Goal: Task Accomplishment & Management: Use online tool/utility

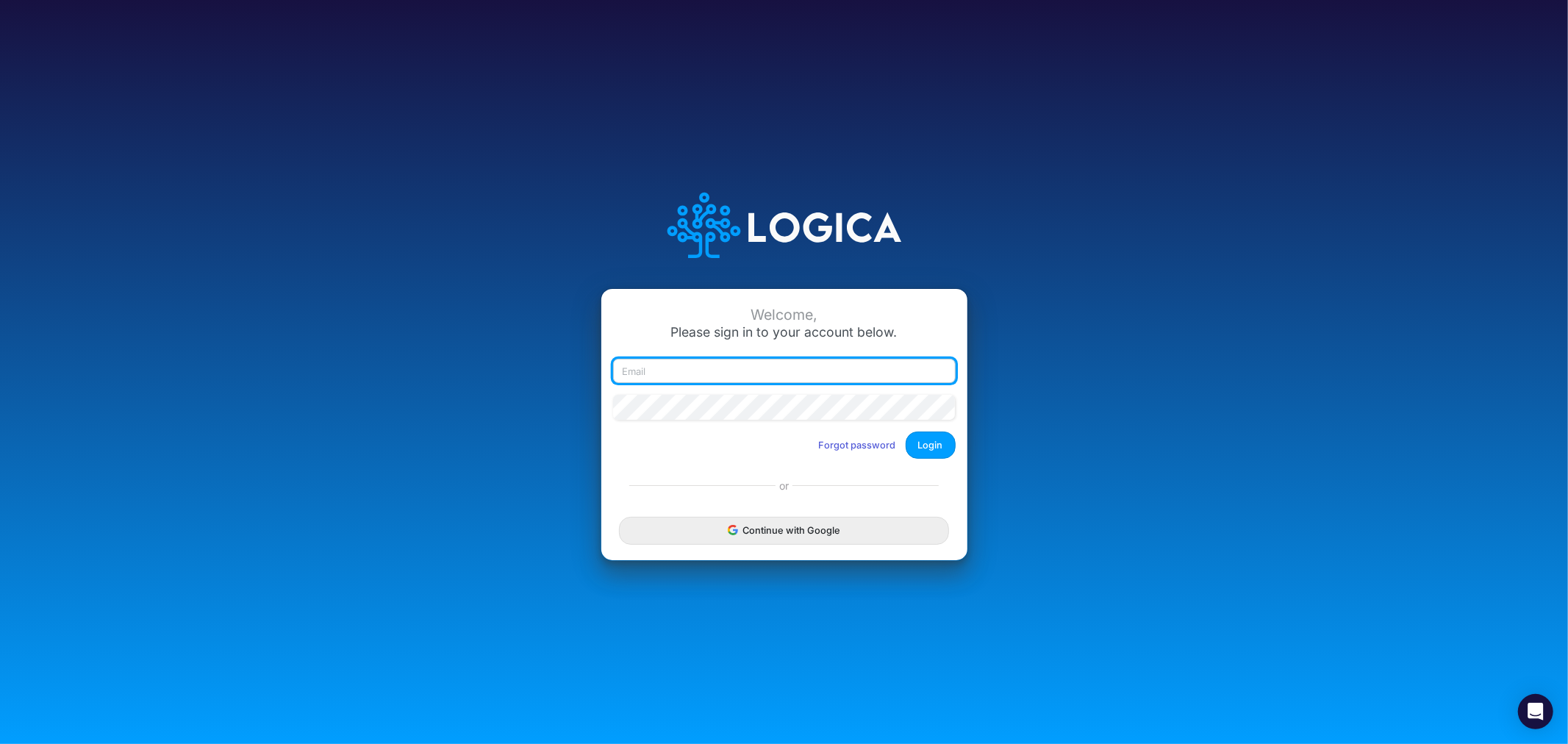
click at [680, 376] on input "email" at bounding box center [784, 371] width 342 height 25
type input "james.rau@heritage-communities.com"
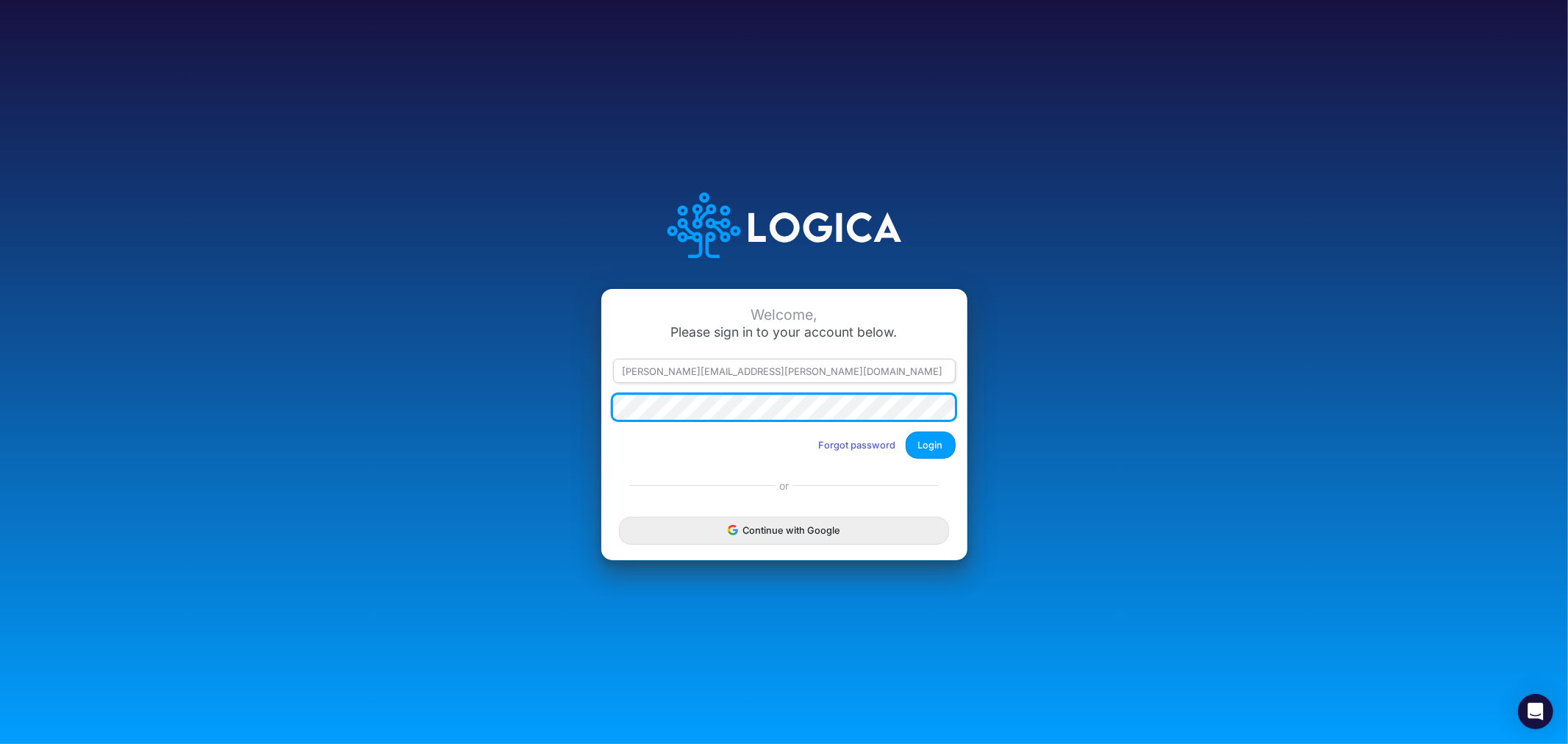
click at [906, 432] on button "Login" at bounding box center [931, 445] width 50 height 28
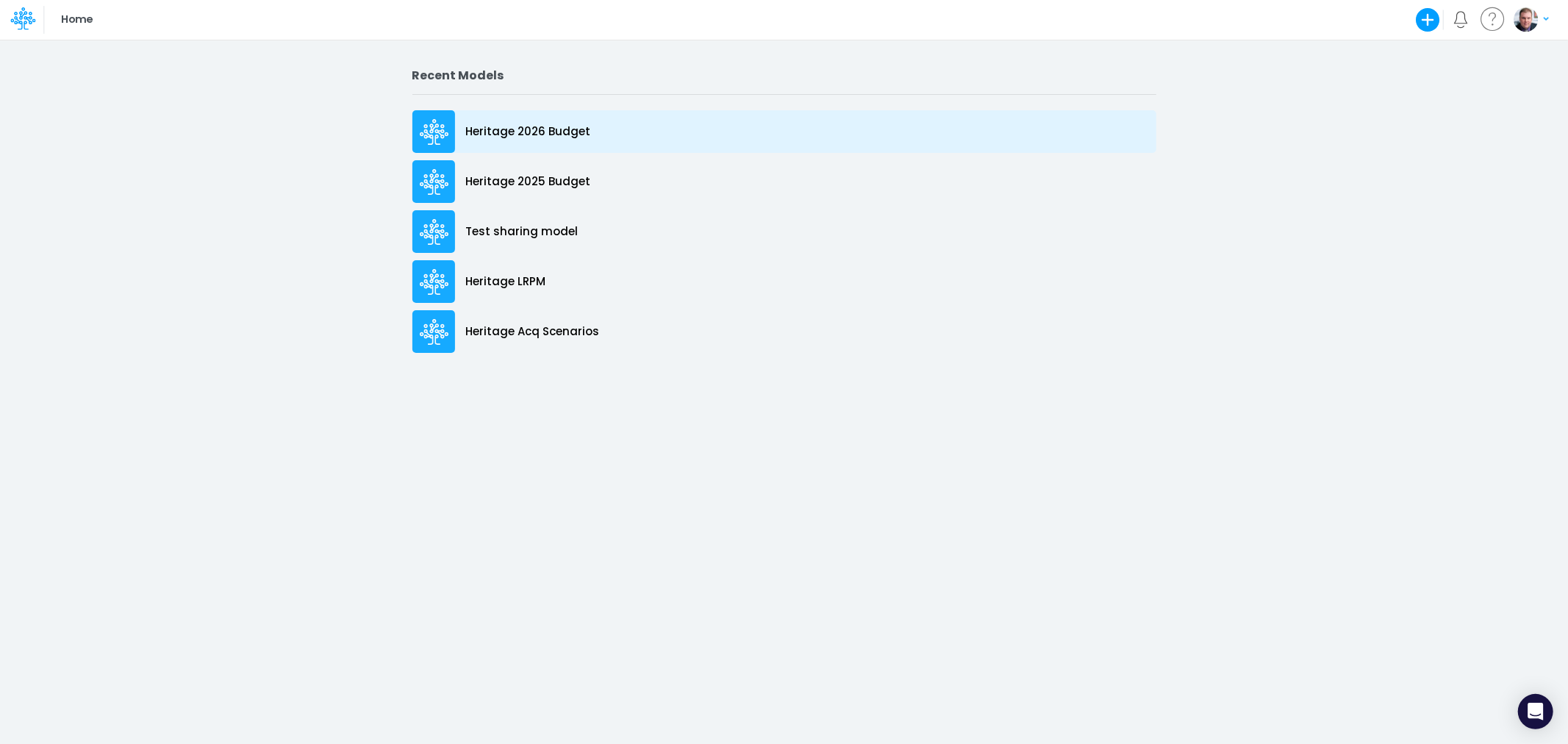
click at [491, 130] on p "Heritage 2026 Budget" at bounding box center [529, 132] width 125 height 17
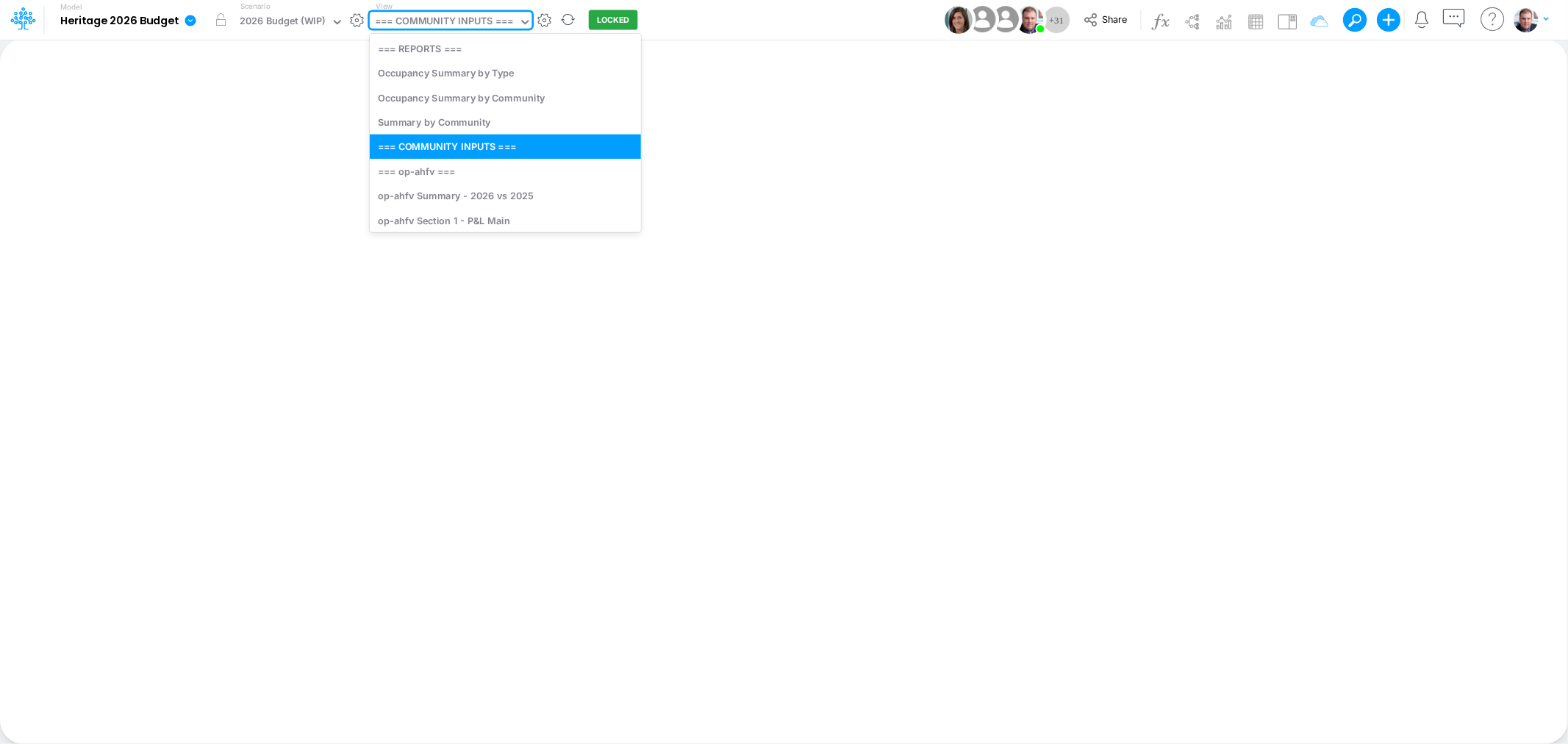
click at [487, 22] on div "=== COMMUNITY INPUTS ===" at bounding box center [444, 22] width 138 height 17
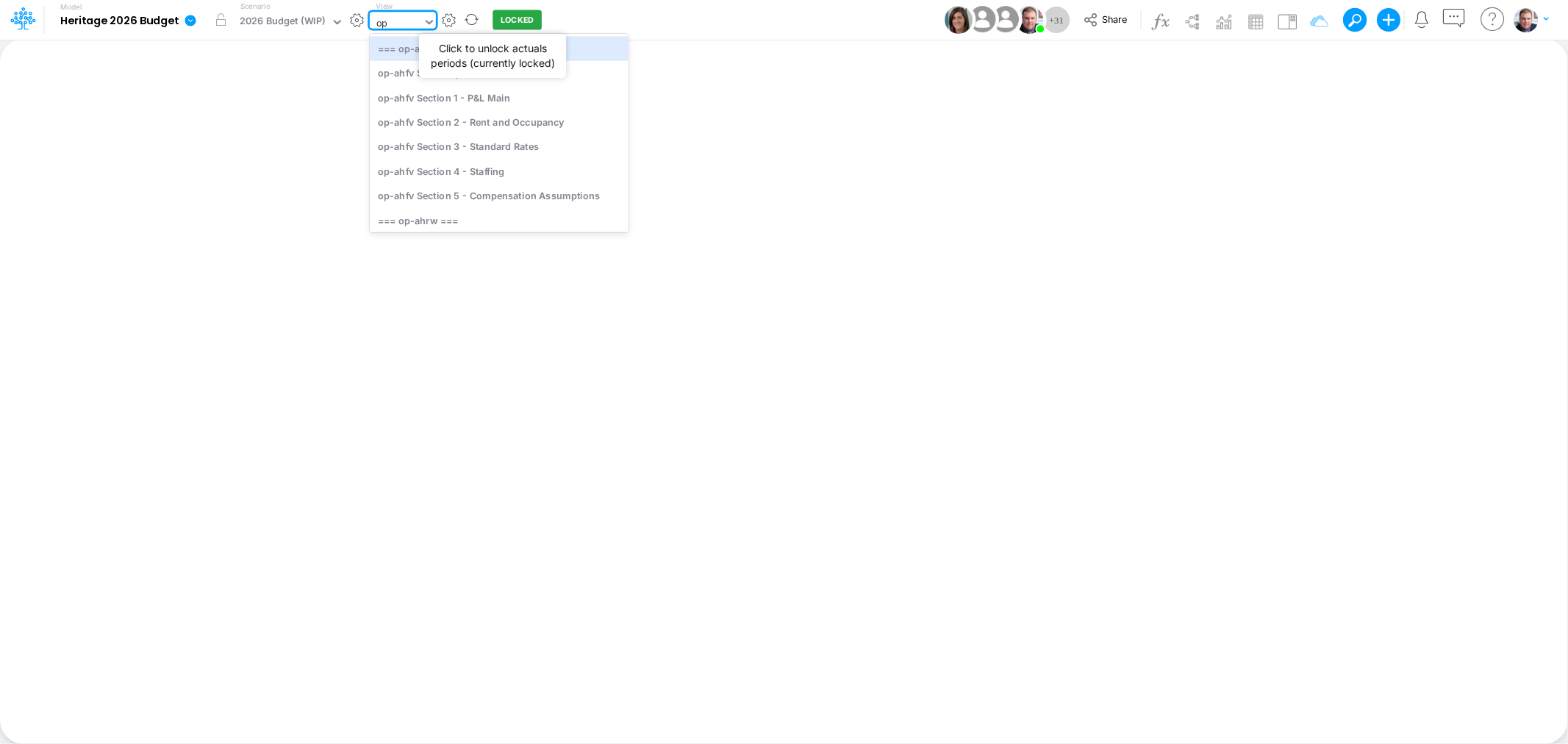
type input "opt"
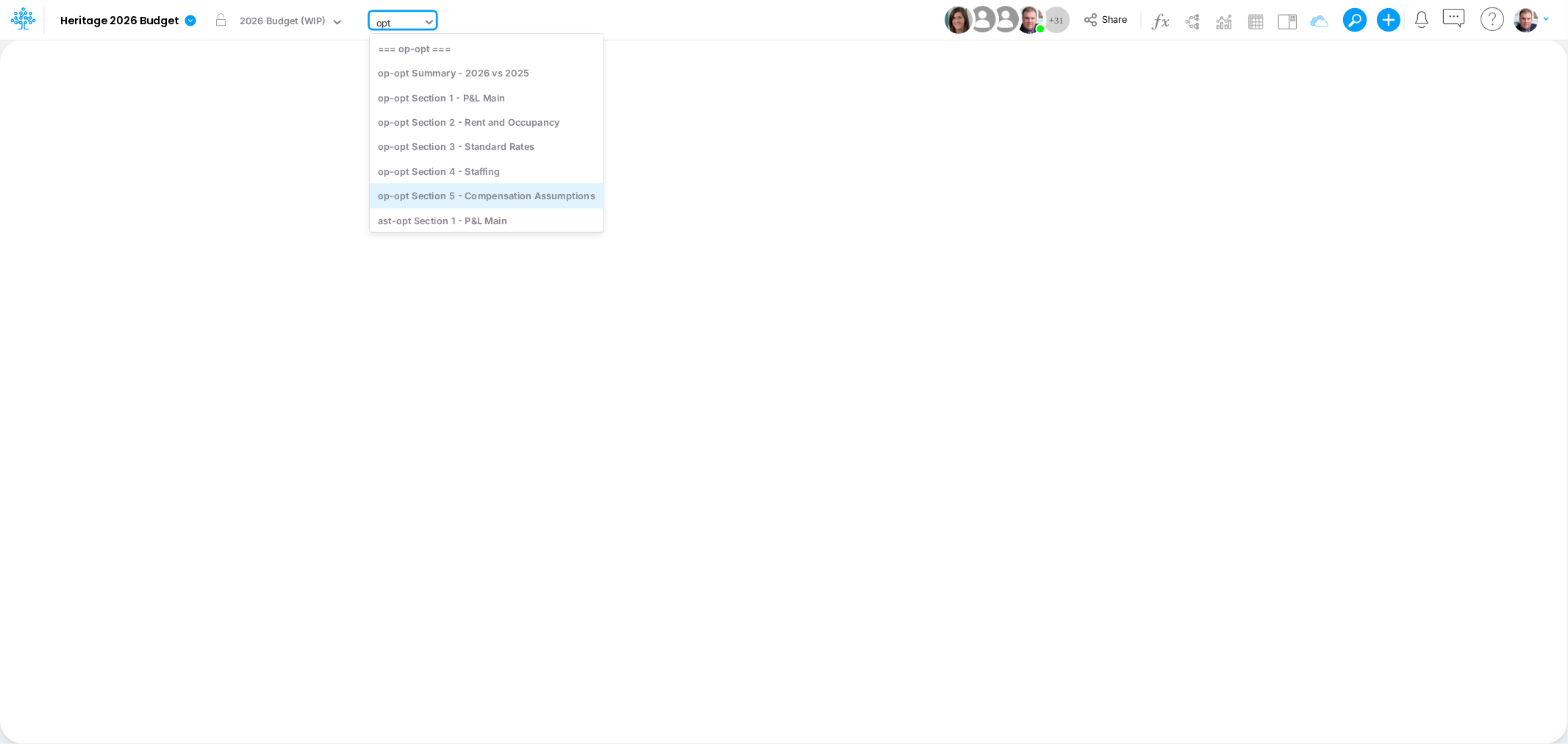
click at [496, 189] on div "op-opt Section 5 - Compensation Assumptions" at bounding box center [487, 196] width 234 height 24
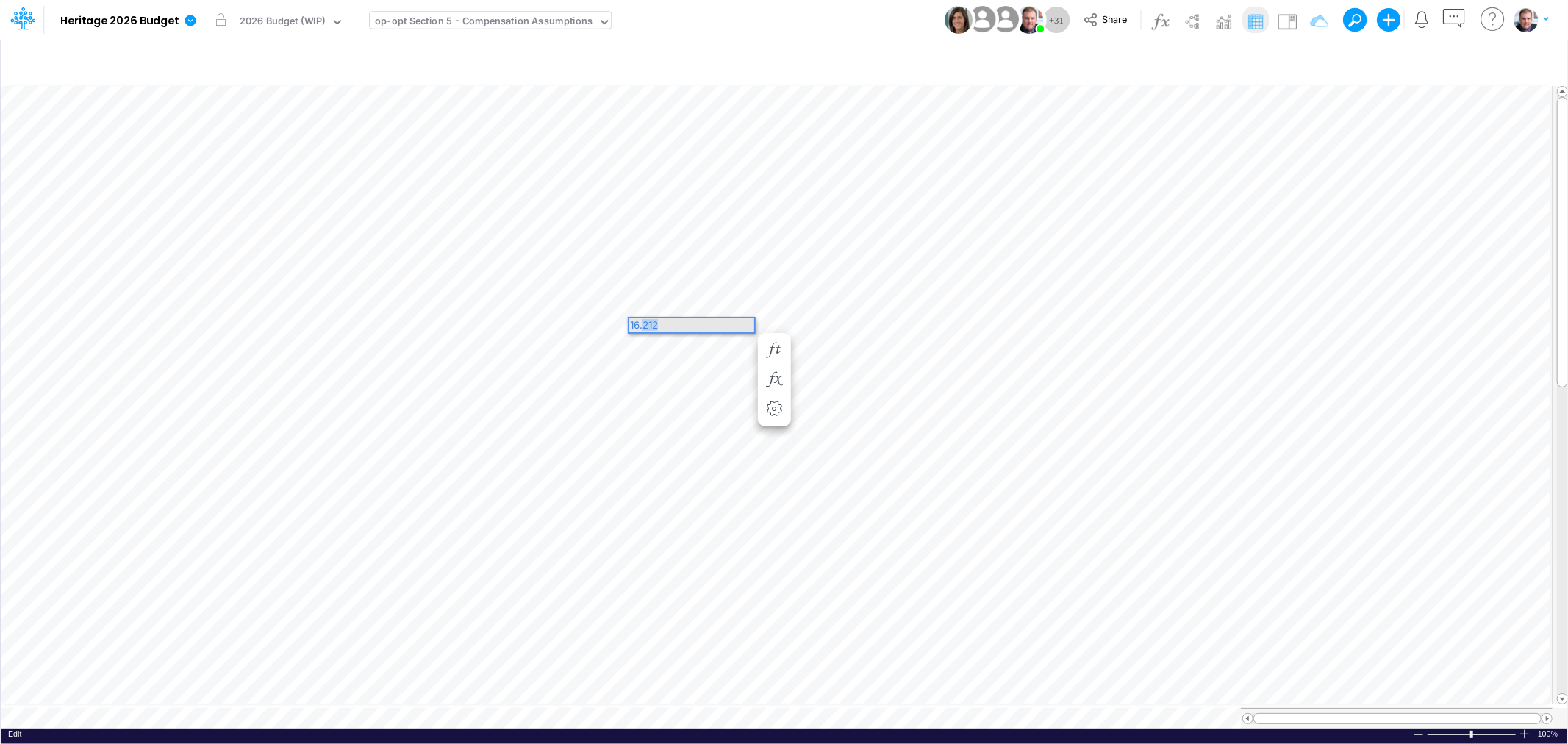
drag, startPoint x: 694, startPoint y: 321, endPoint x: 644, endPoint y: 319, distance: 50.0
click at [644, 319] on div "16.212" at bounding box center [691, 325] width 125 height 14
click at [665, 322] on div "16.212" at bounding box center [691, 325] width 125 height 14
drag, startPoint x: 667, startPoint y: 322, endPoint x: 643, endPoint y: 322, distance: 24.0
click at [643, 322] on div "16.212" at bounding box center [691, 325] width 125 height 14
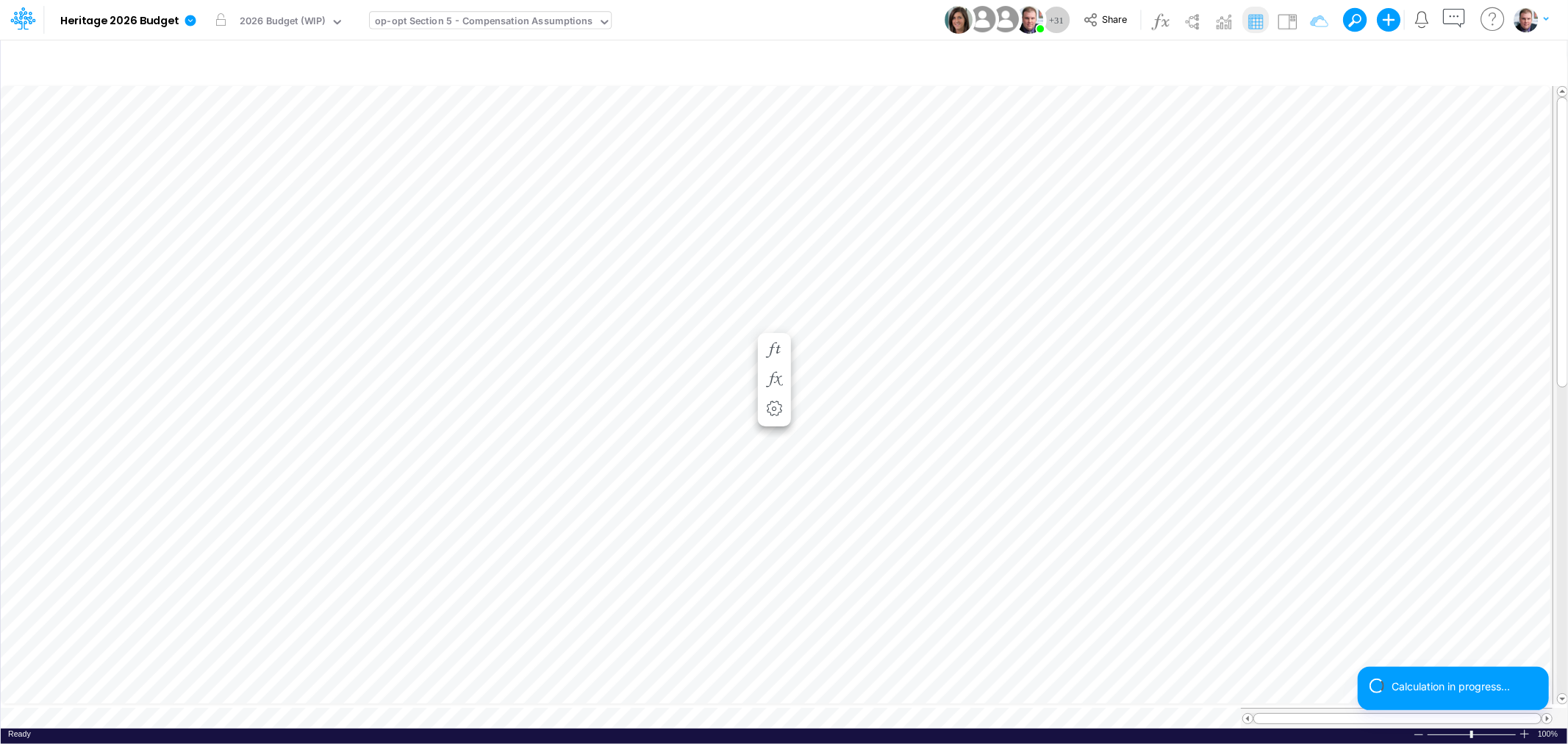
scroll to position [0, 1]
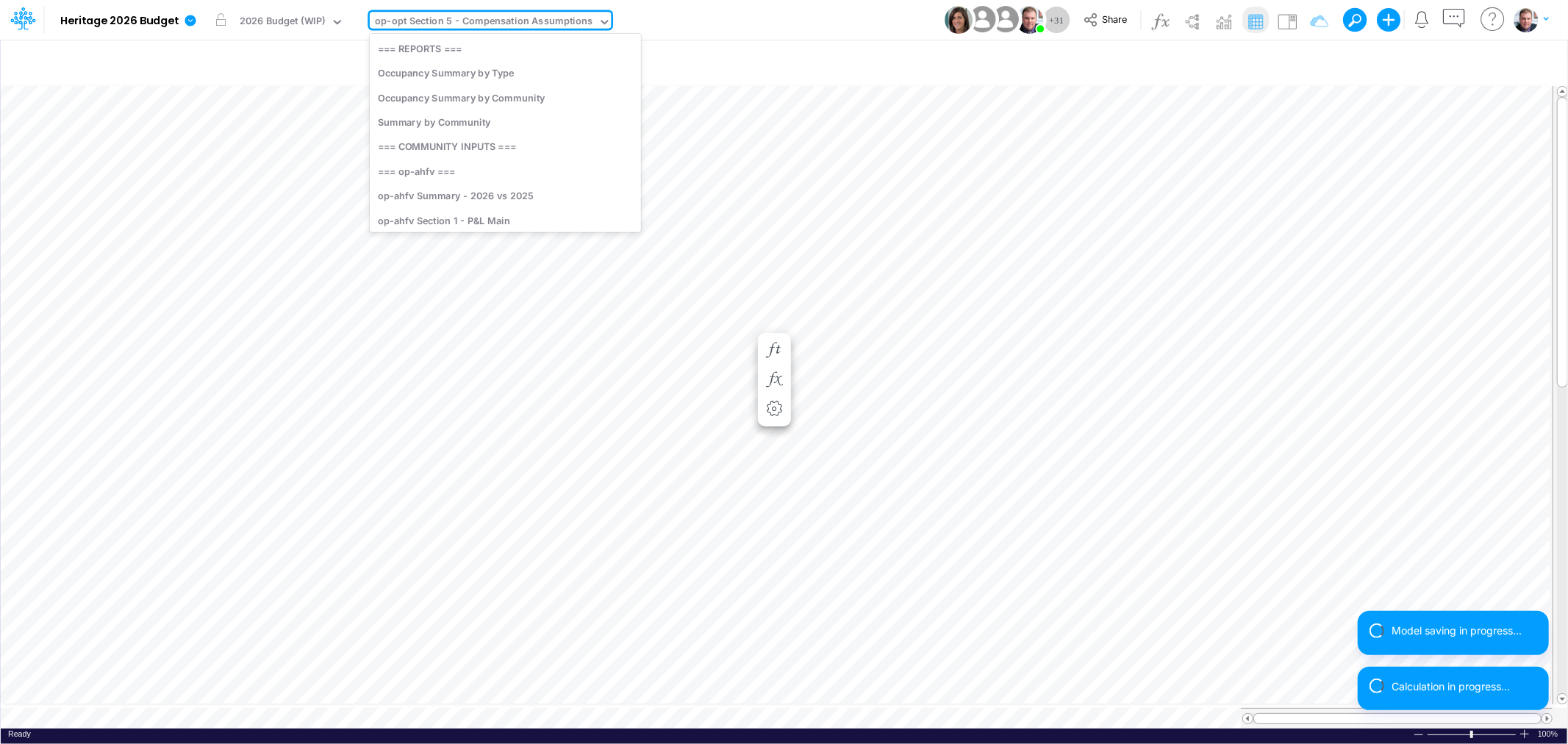
click at [414, 23] on div "op-opt Section 5 - Compensation Assumptions" at bounding box center [483, 22] width 218 height 17
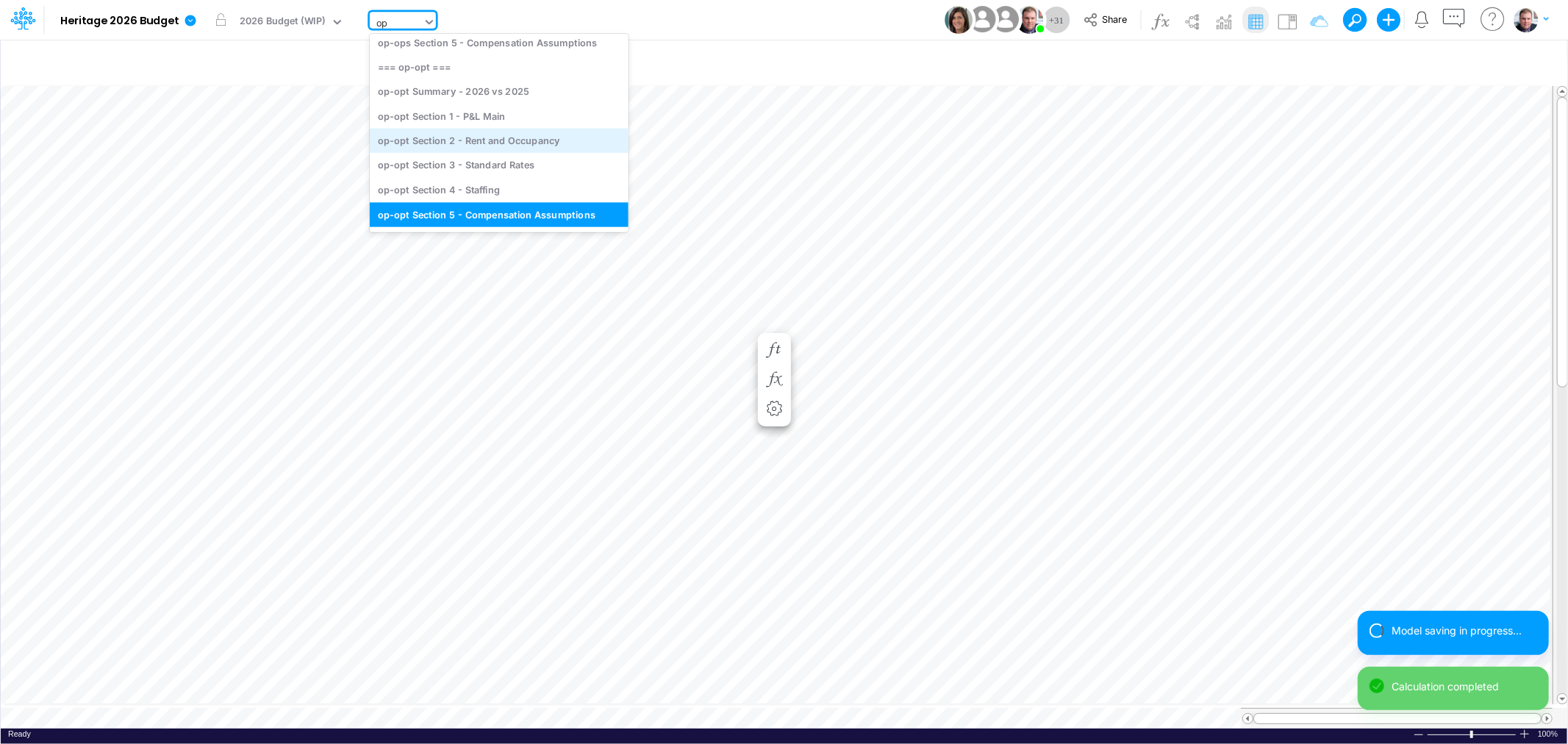
type input "opa"
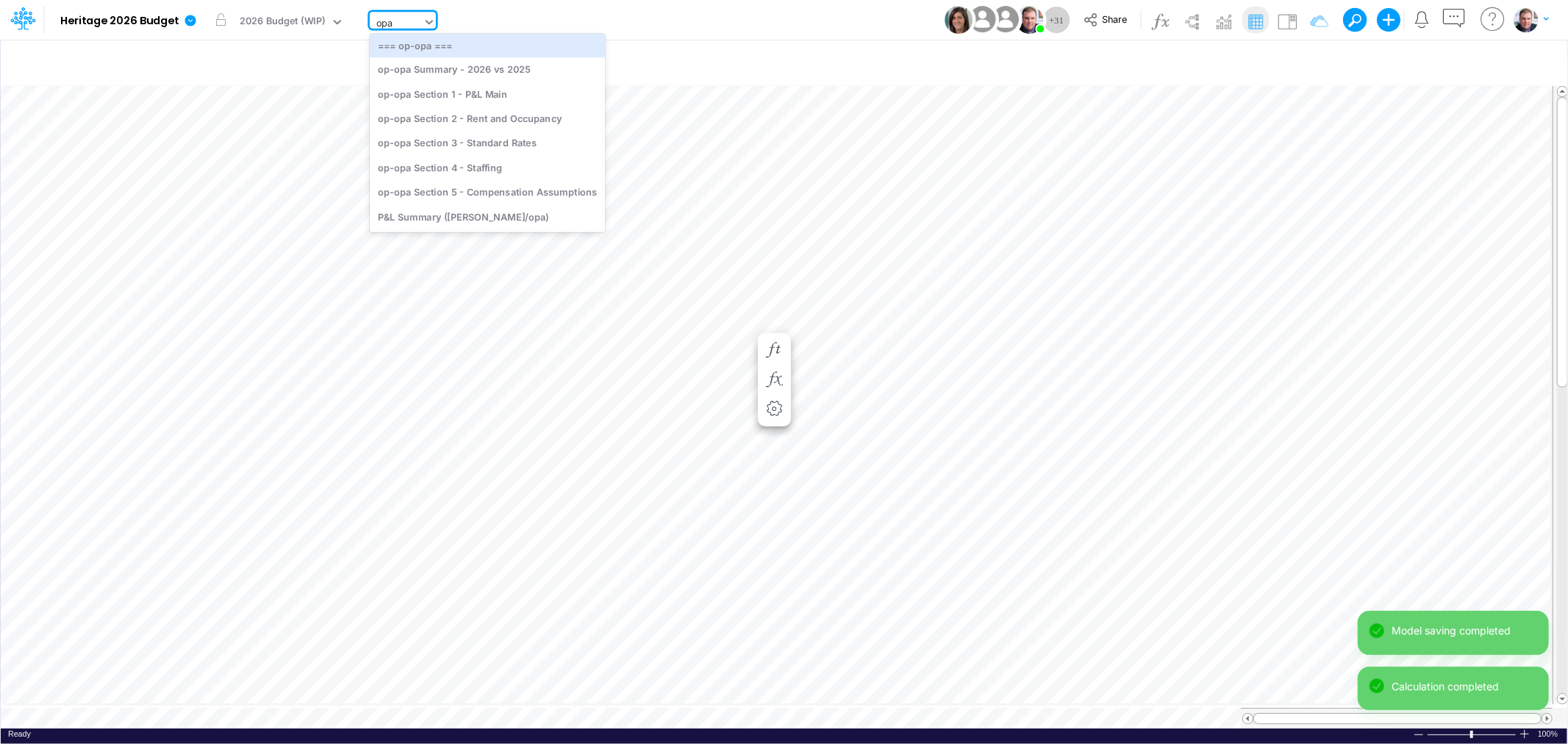
scroll to position [3, 0]
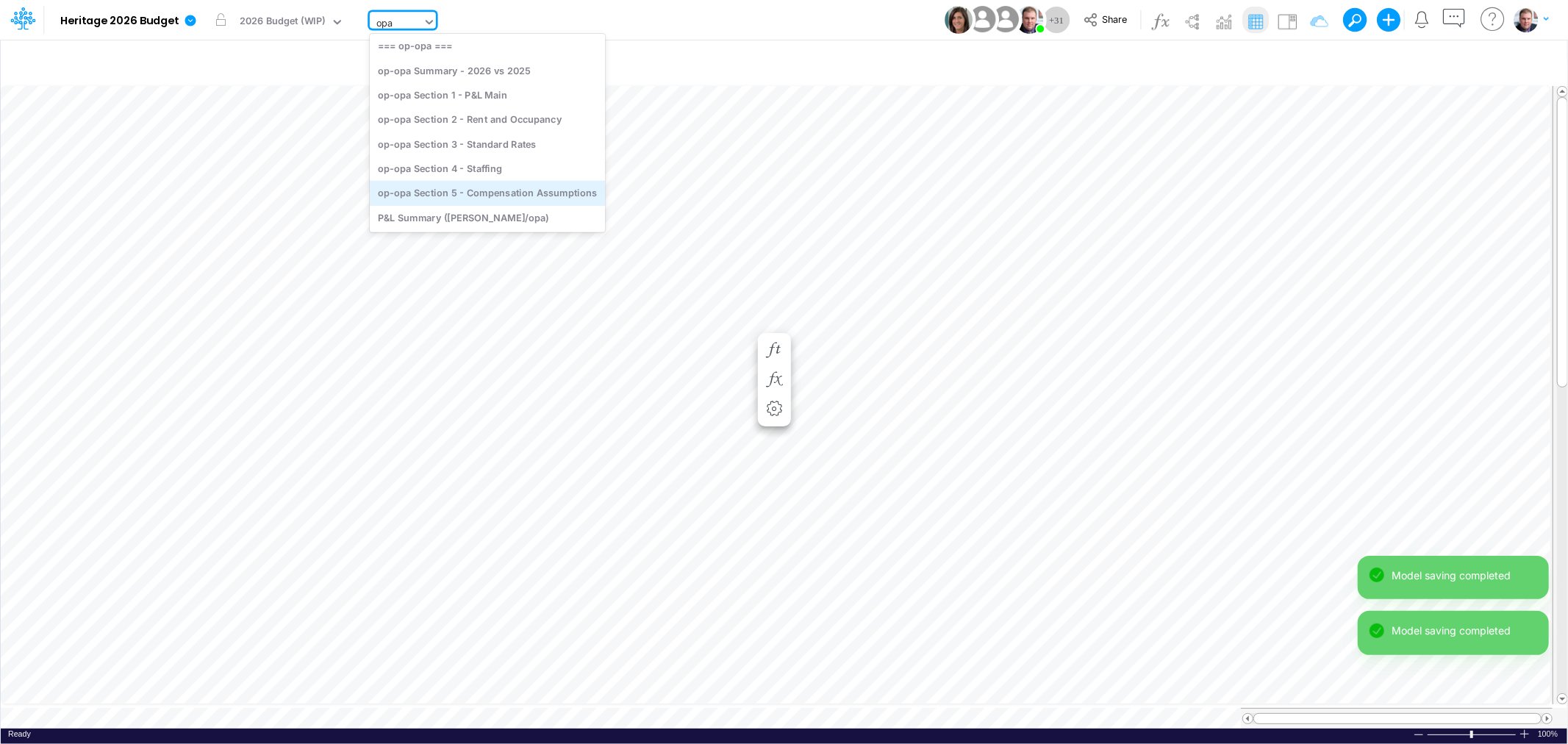
click at [495, 188] on div "op-opa Section 5 - Compensation Assumptions" at bounding box center [487, 193] width 236 height 24
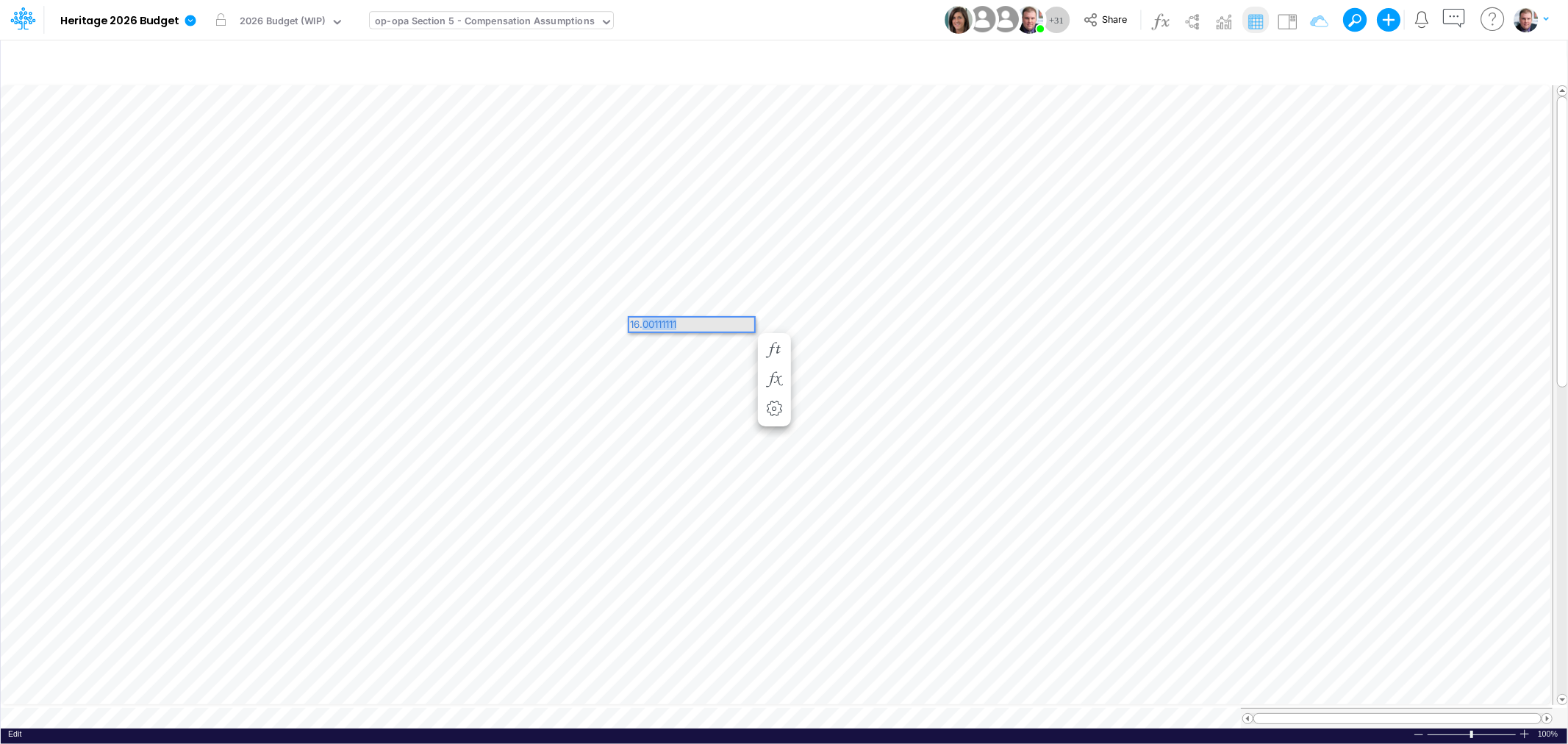
drag, startPoint x: 785, startPoint y: 410, endPoint x: 642, endPoint y: 322, distance: 167.9
click at [642, 322] on div "16.00111111" at bounding box center [691, 324] width 125 height 14
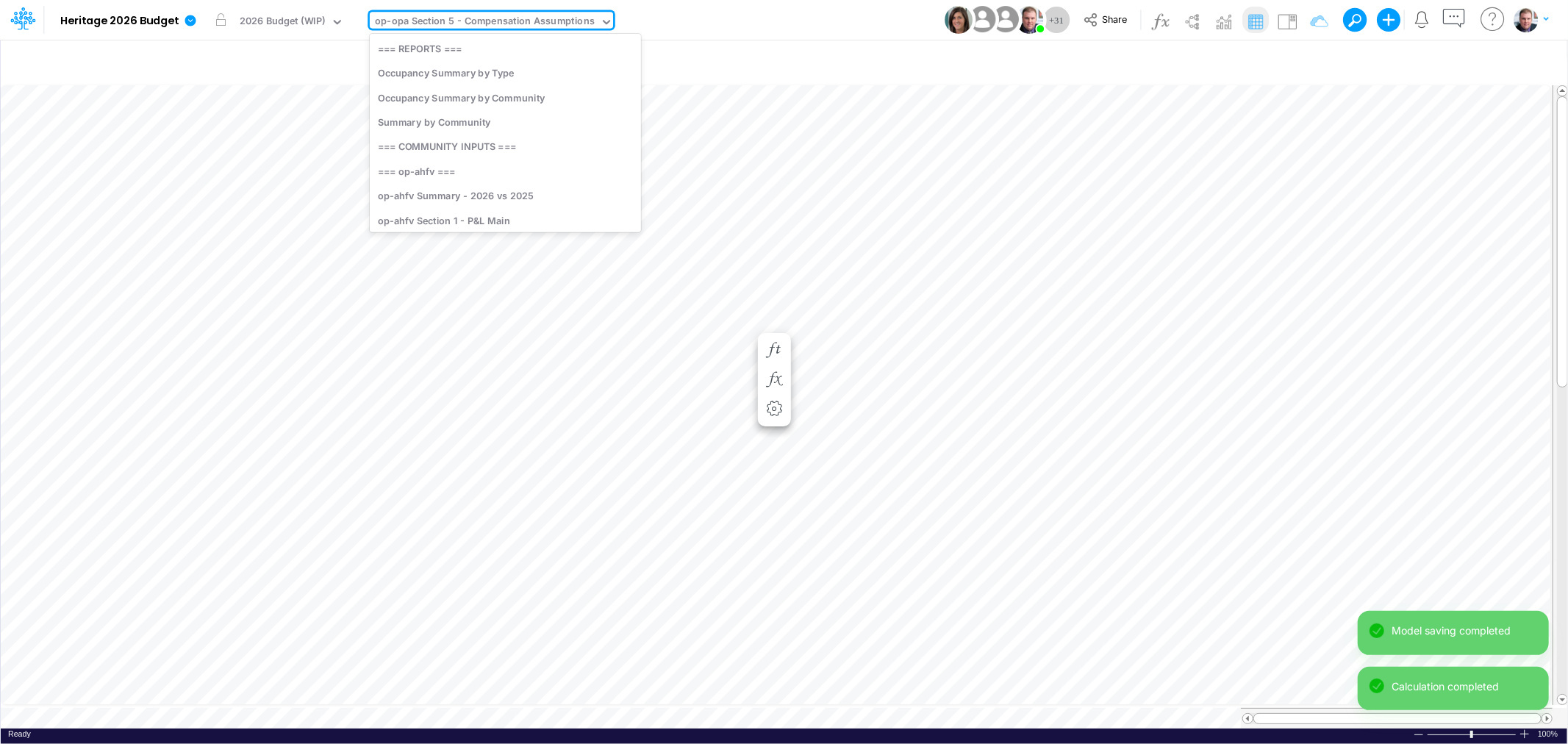
click at [551, 26] on div "op-opa Section 5 - Compensation Assumptions" at bounding box center [485, 22] width 220 height 17
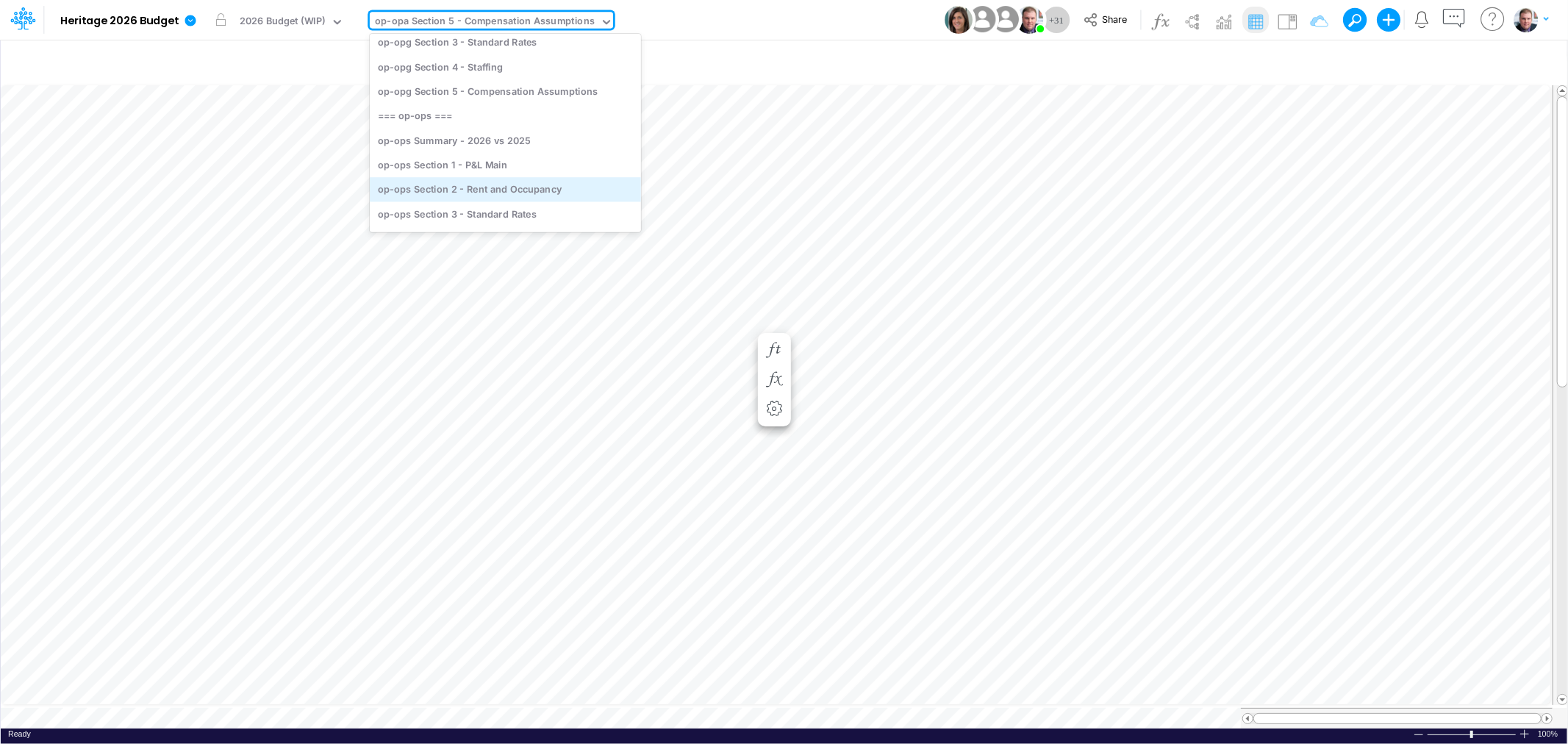
scroll to position [3008, 0]
click at [526, 181] on div "op-ops Section 5 - Compensation Assumptions" at bounding box center [505, 190] width 271 height 24
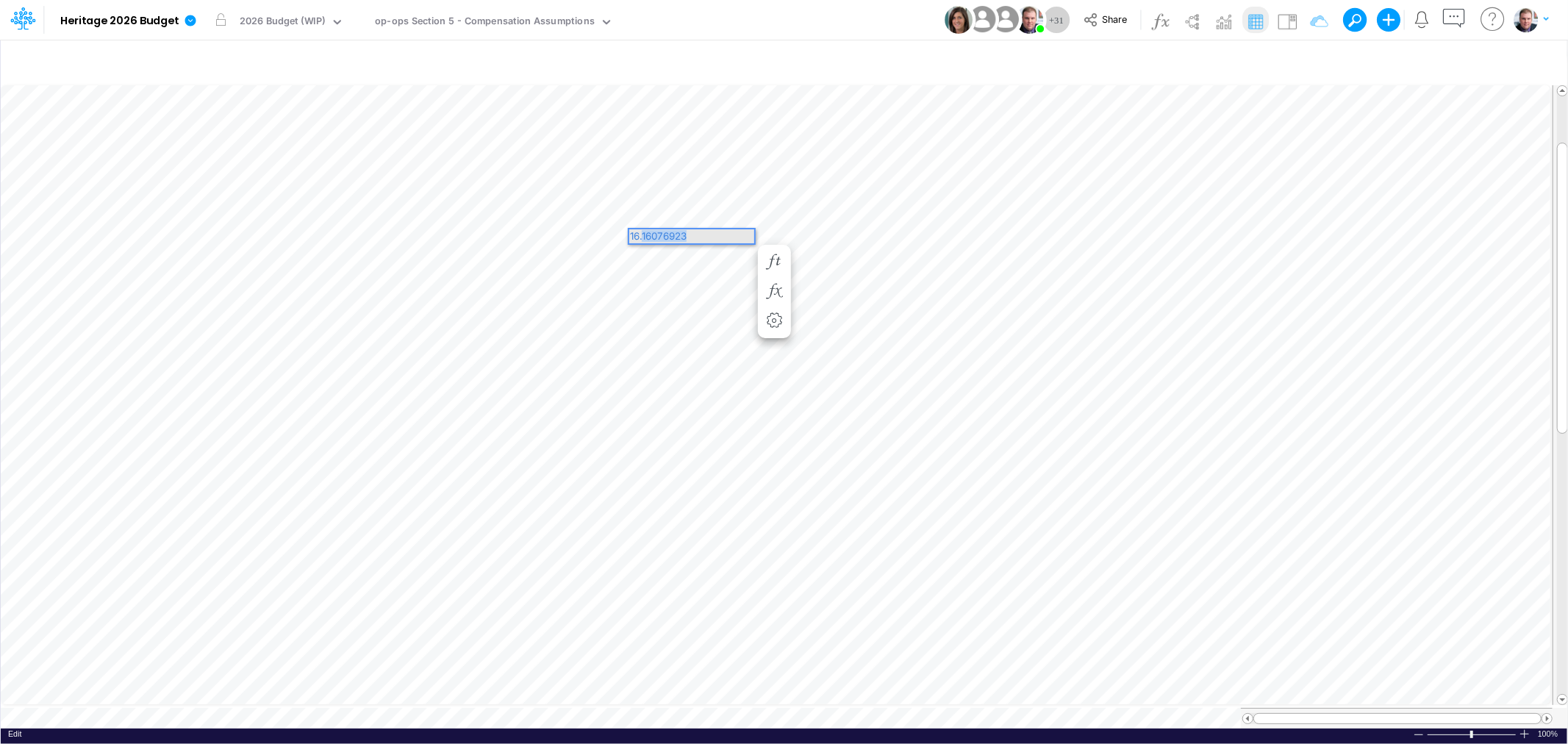
drag, startPoint x: 728, startPoint y: 236, endPoint x: 643, endPoint y: 233, distance: 85.1
click at [643, 233] on div "16.16076923" at bounding box center [691, 236] width 125 height 14
click at [527, 26] on div "op-ops Section 5 - Compensation Assumptions" at bounding box center [485, 22] width 220 height 17
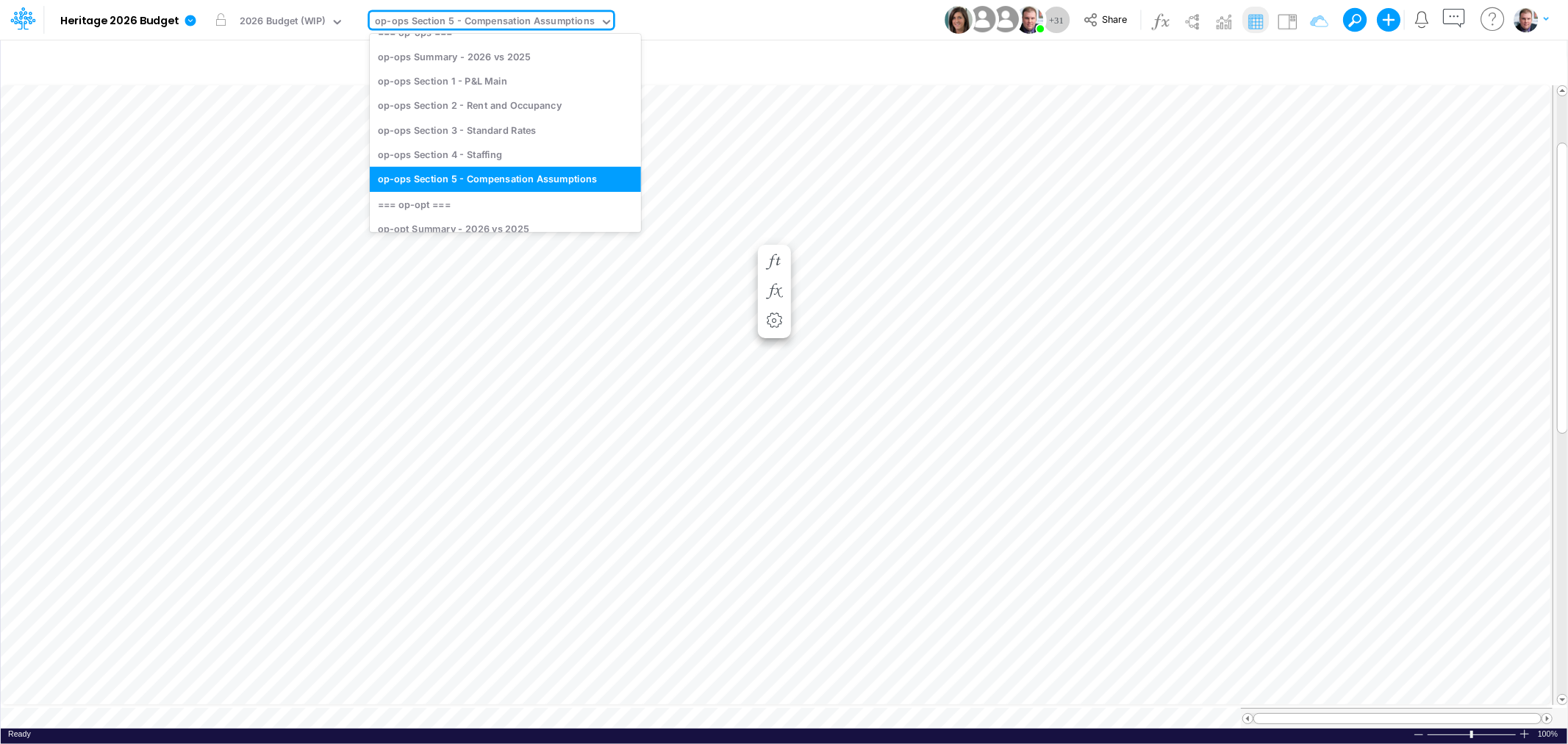
scroll to position [2900, 0]
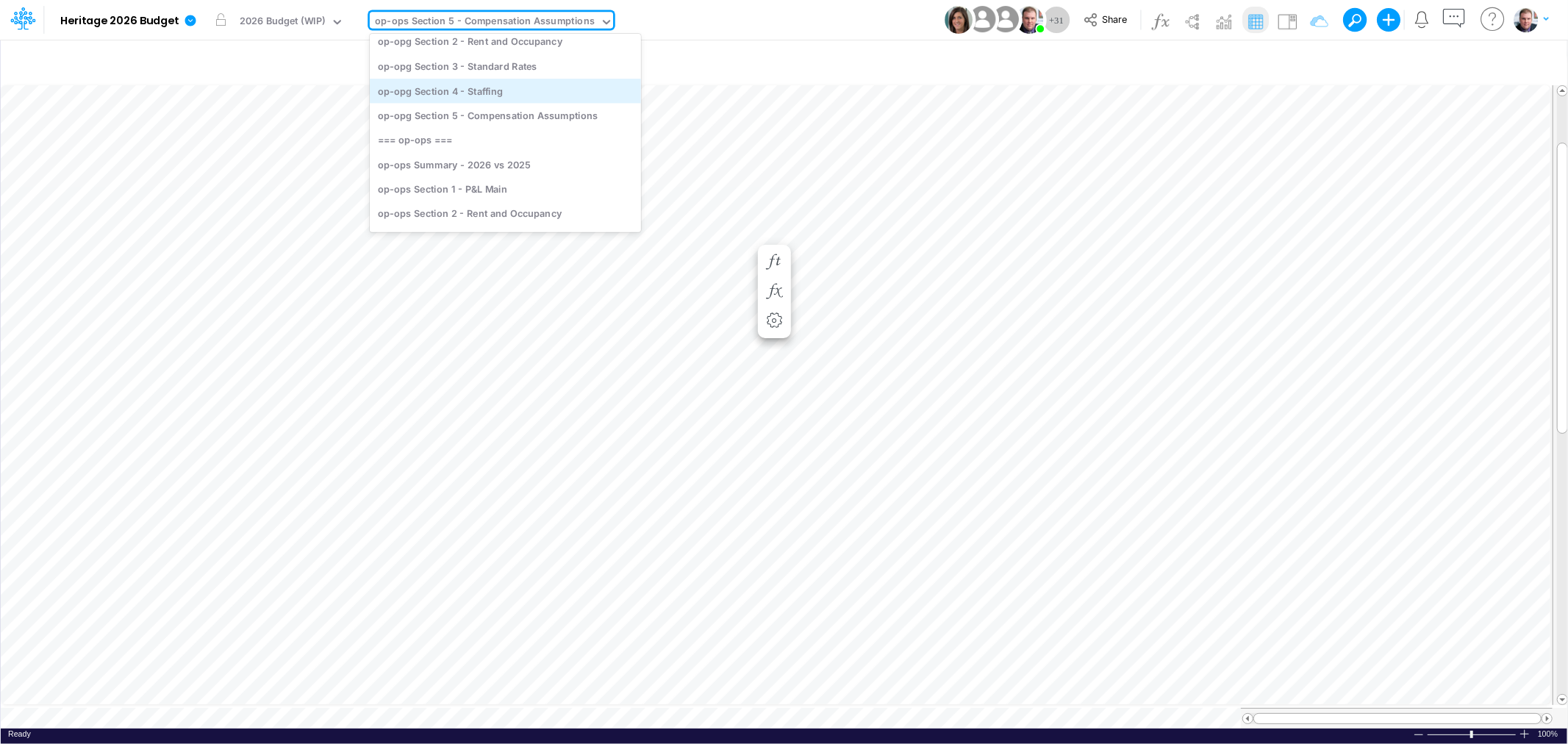
click at [517, 84] on div "op-opg Section 4 - Staffing" at bounding box center [505, 91] width 271 height 24
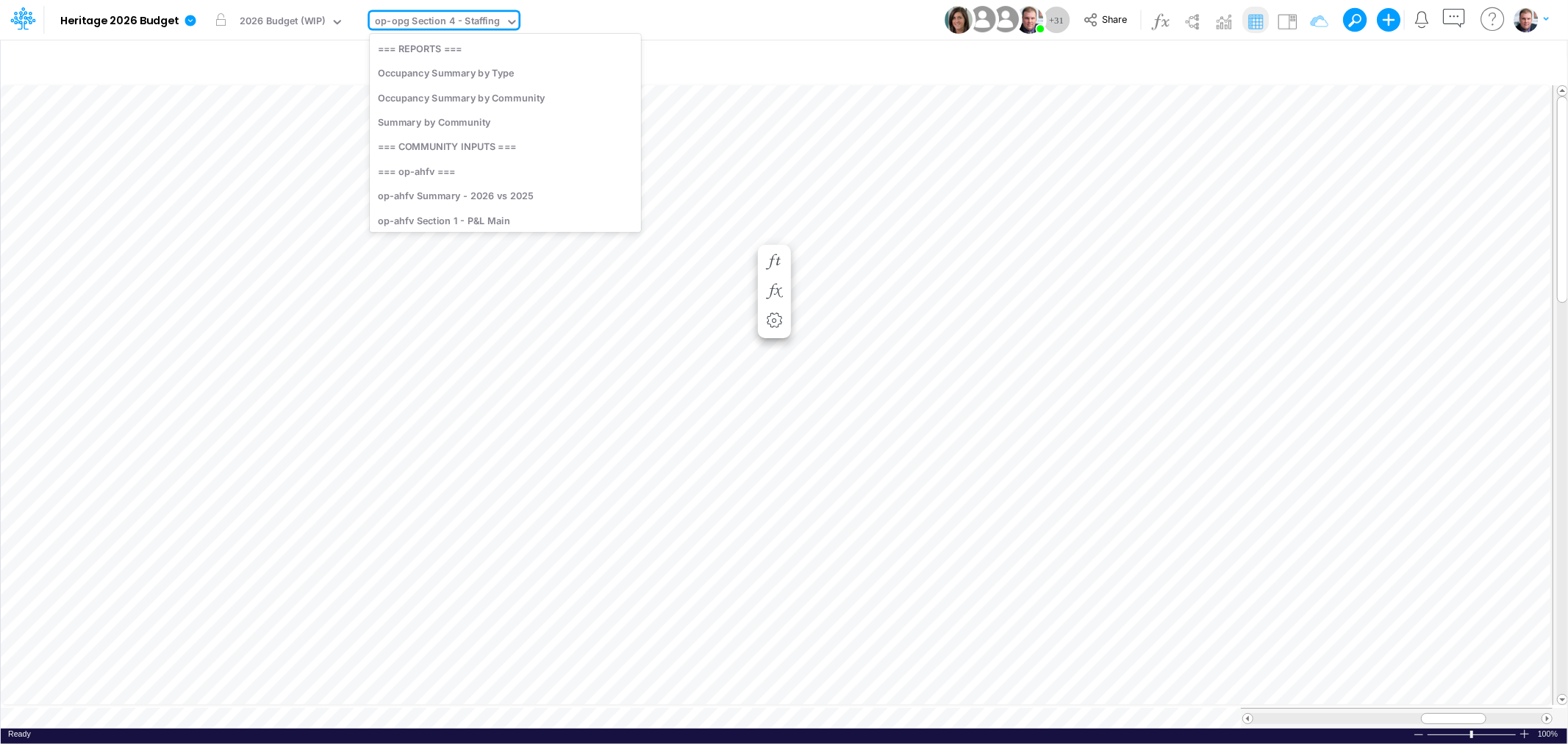
click at [487, 20] on div "op-opg Section 4 - Staffing" at bounding box center [437, 22] width 125 height 17
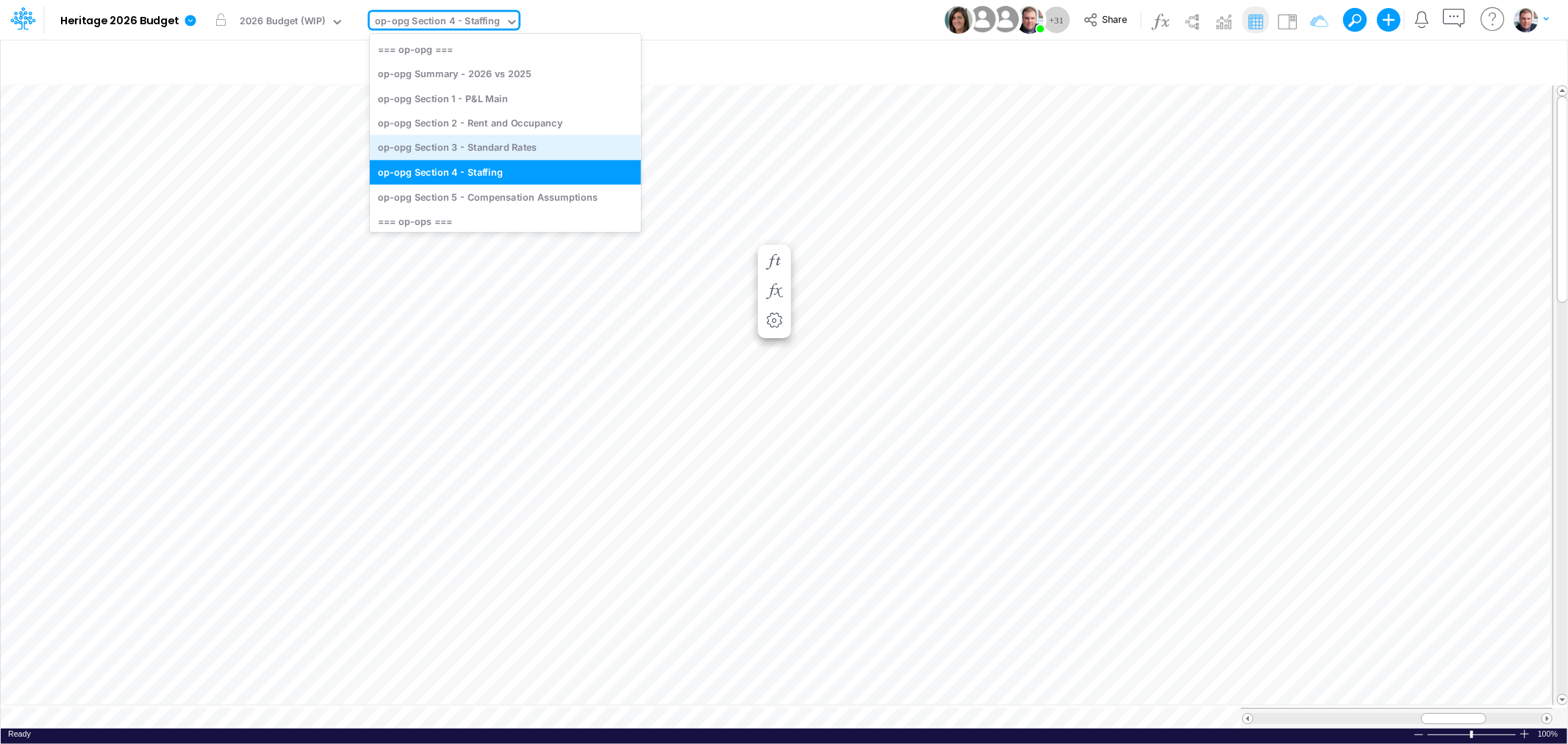
scroll to position [2844, 0]
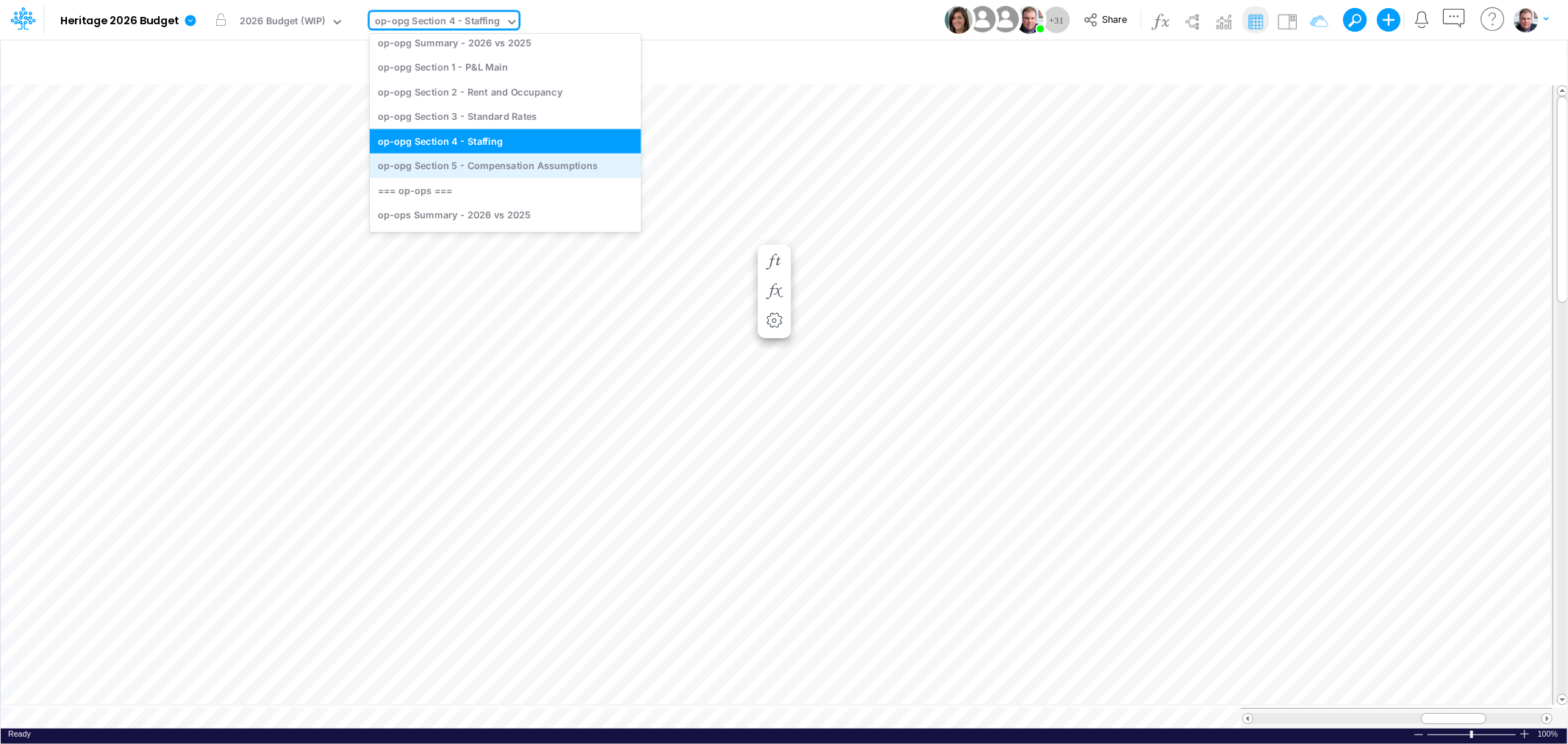
click at [458, 169] on div "op-opg Section 5 - Compensation Assumptions" at bounding box center [505, 166] width 271 height 24
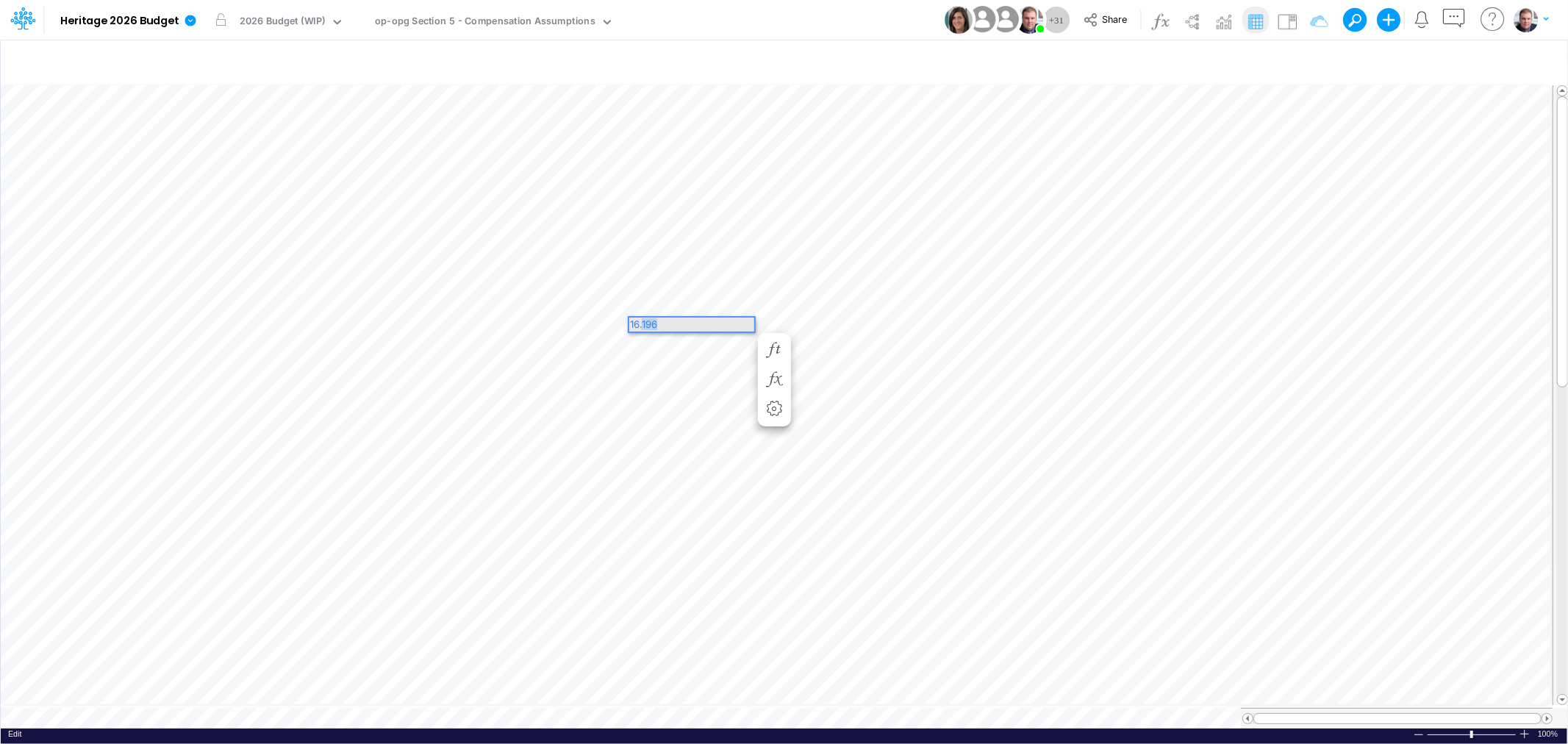
drag, startPoint x: 718, startPoint y: 321, endPoint x: 640, endPoint y: 317, distance: 78.1
click at [640, 317] on div "16.196" at bounding box center [691, 324] width 125 height 14
